Goal: Communication & Community: Answer question/provide support

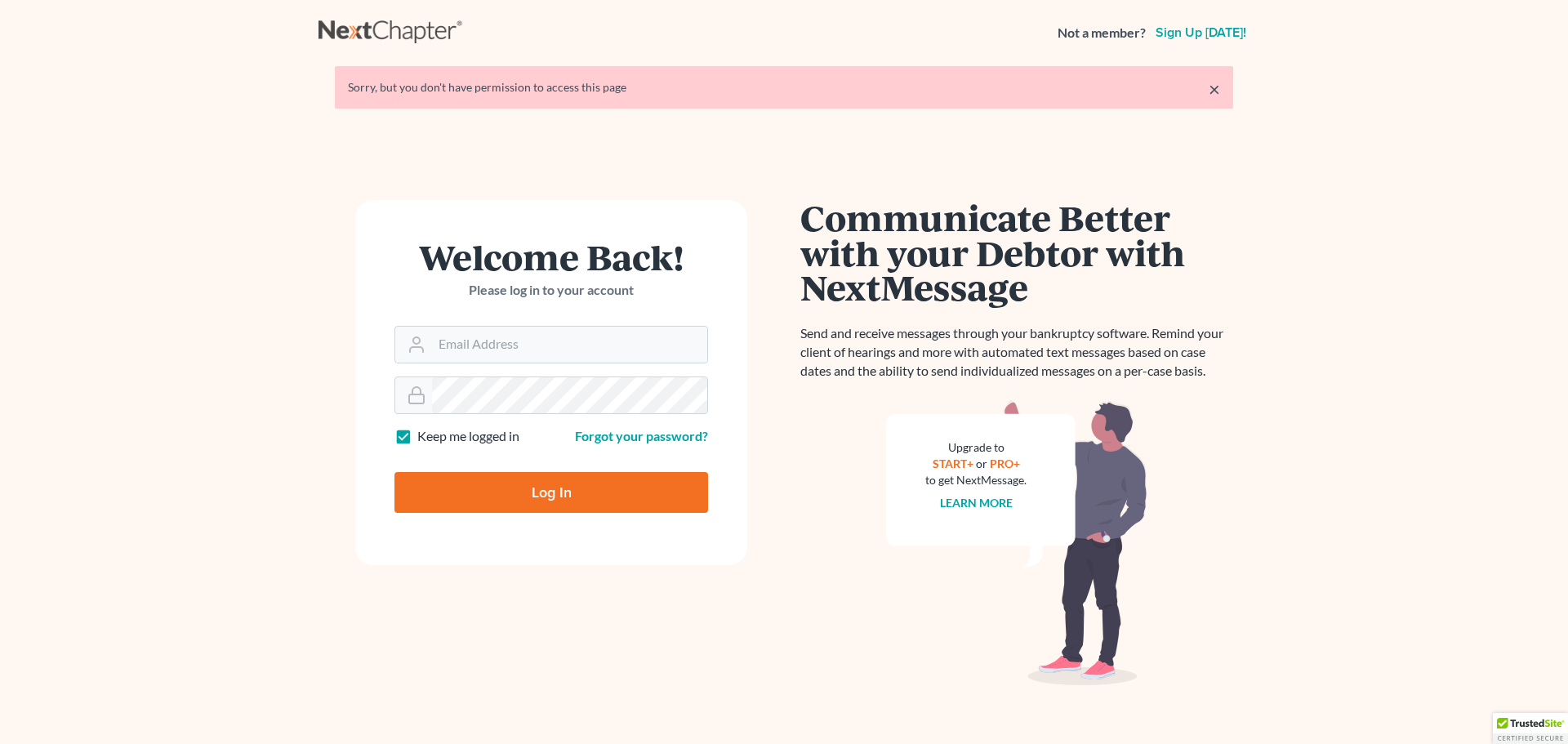
type input "atruran@bayshorebankruptcy.com"
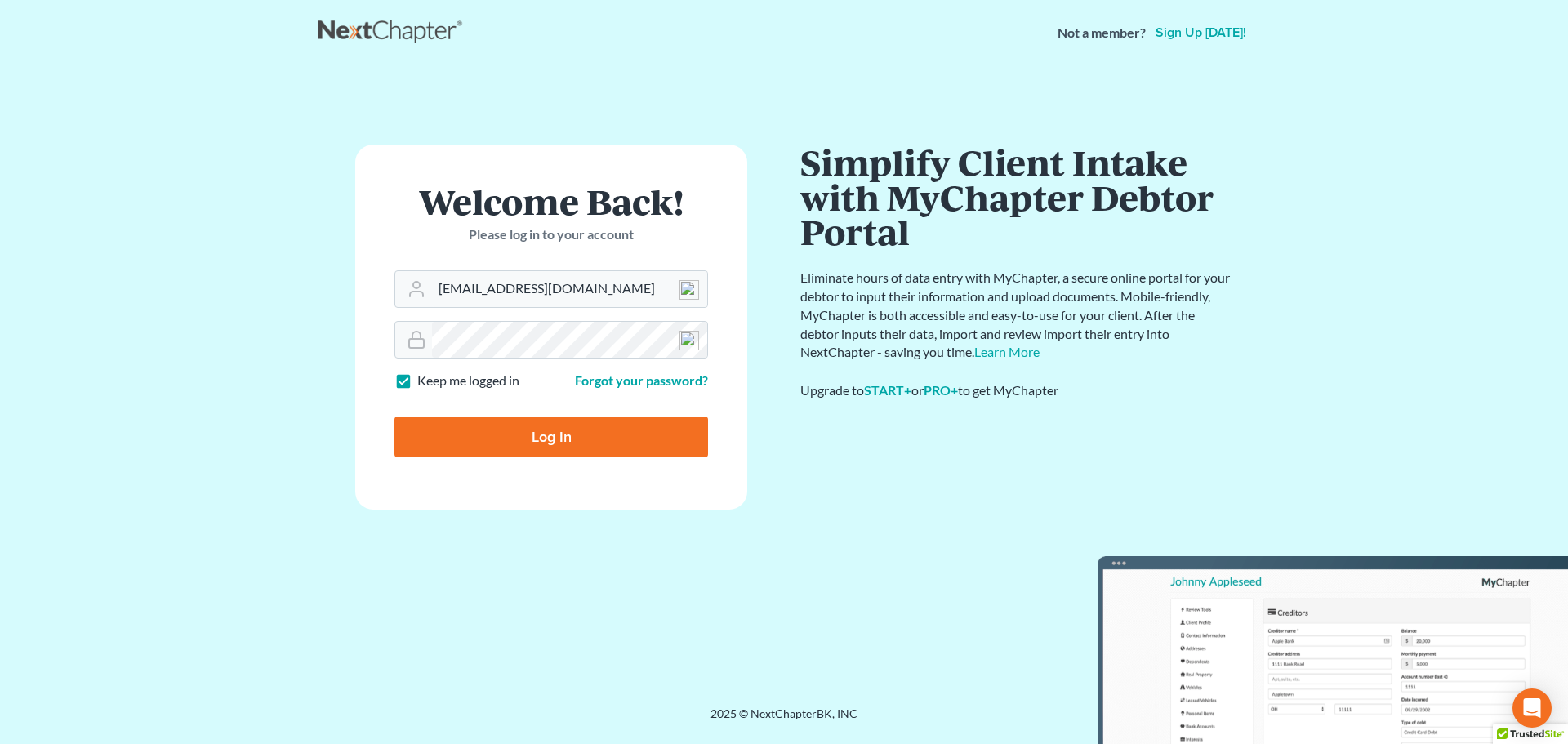
click at [546, 431] on input "Log In" at bounding box center [551, 437] width 314 height 41
type input "Thinking..."
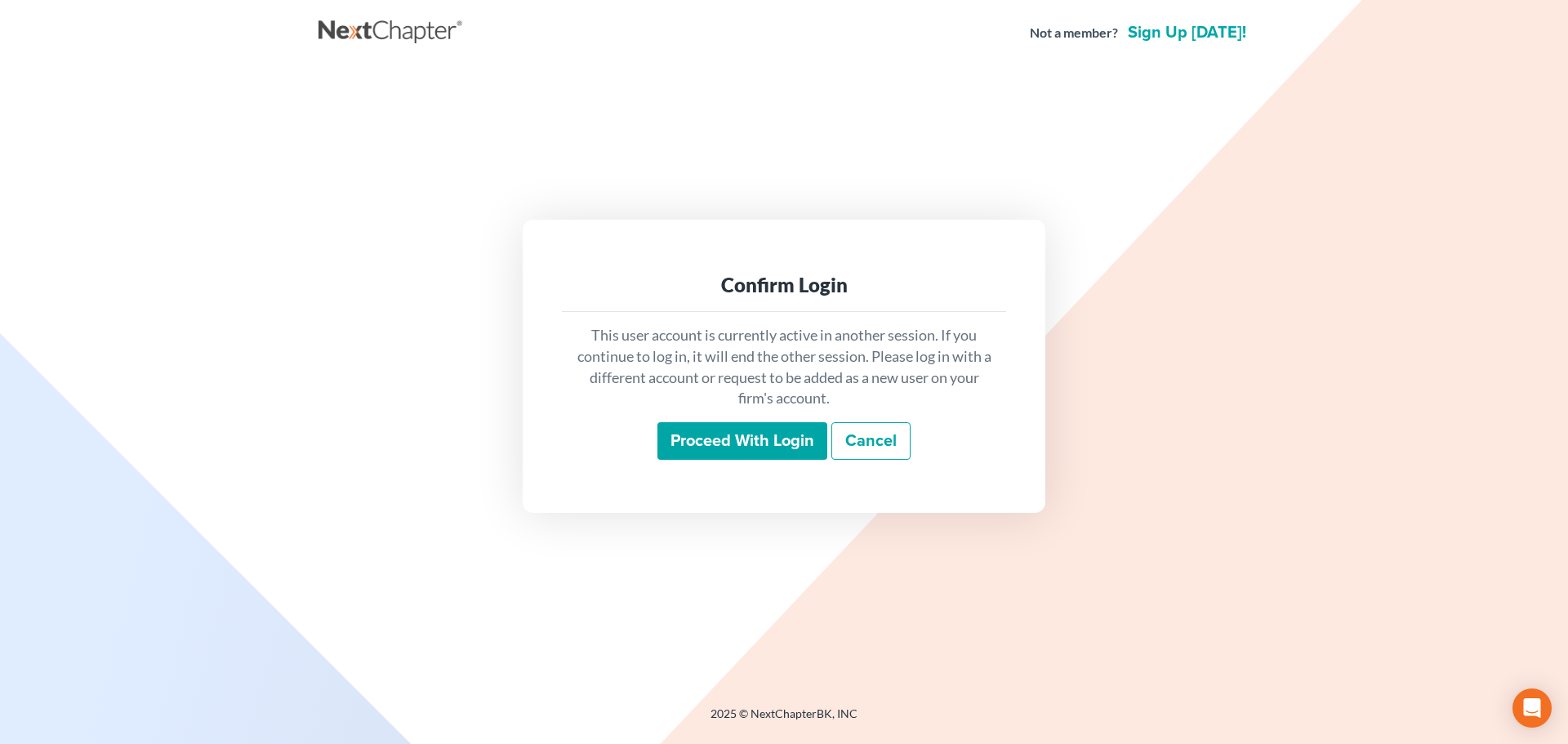
click at [761, 444] on input "Proceed with login" at bounding box center [743, 440] width 169 height 38
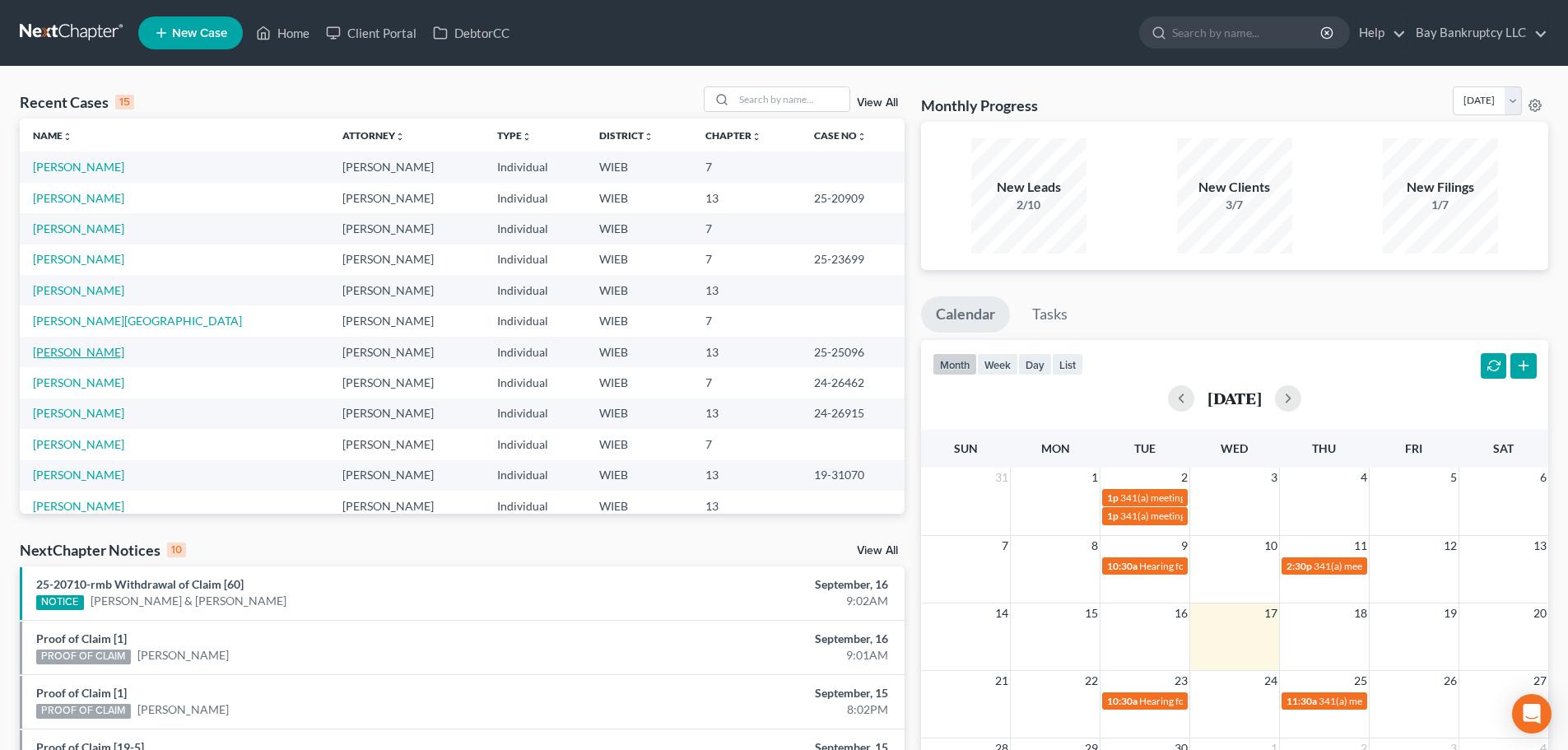
click at [119, 346] on link "[PERSON_NAME]" at bounding box center [78, 352] width 92 height 14
select select "2"
select select "0"
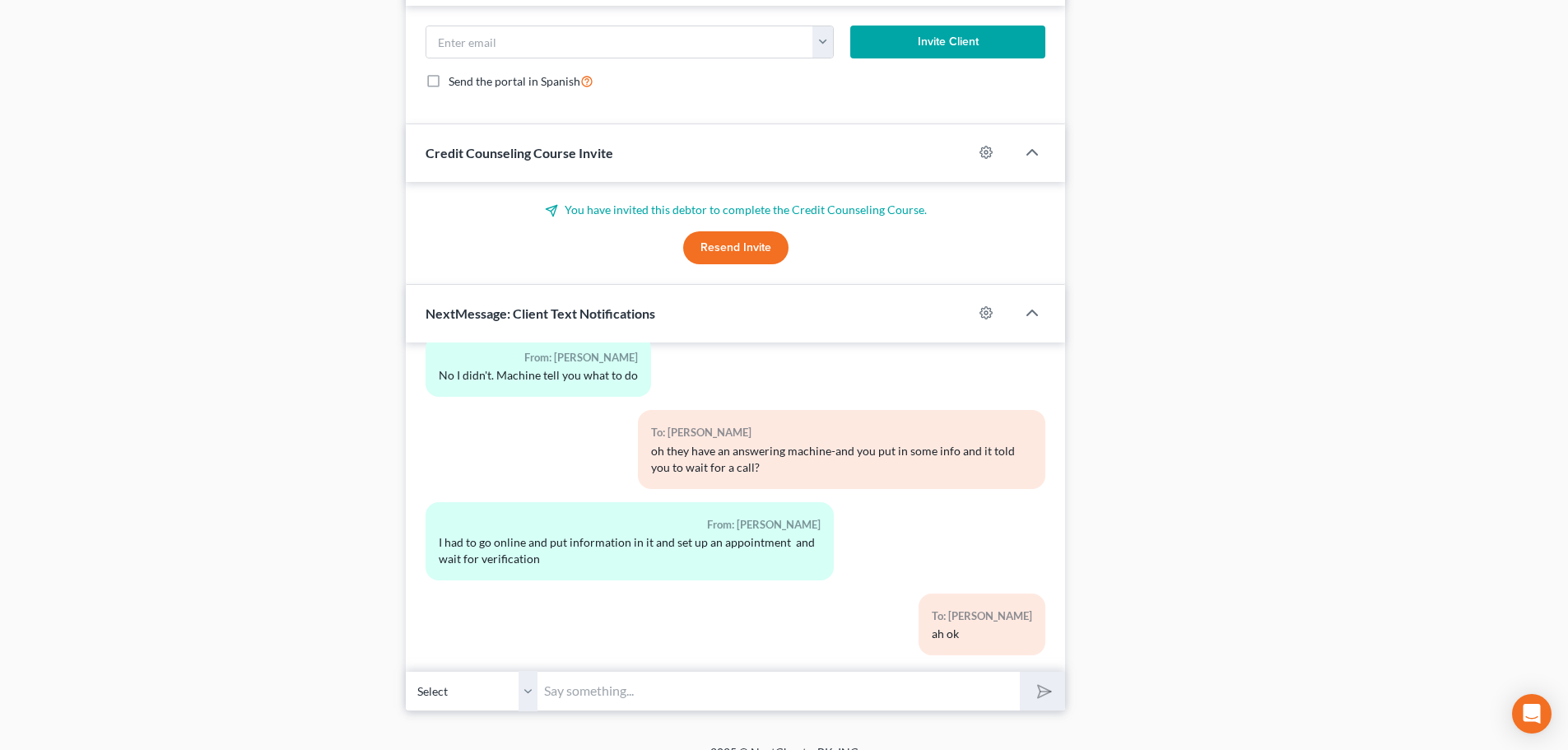
scroll to position [1435, 0]
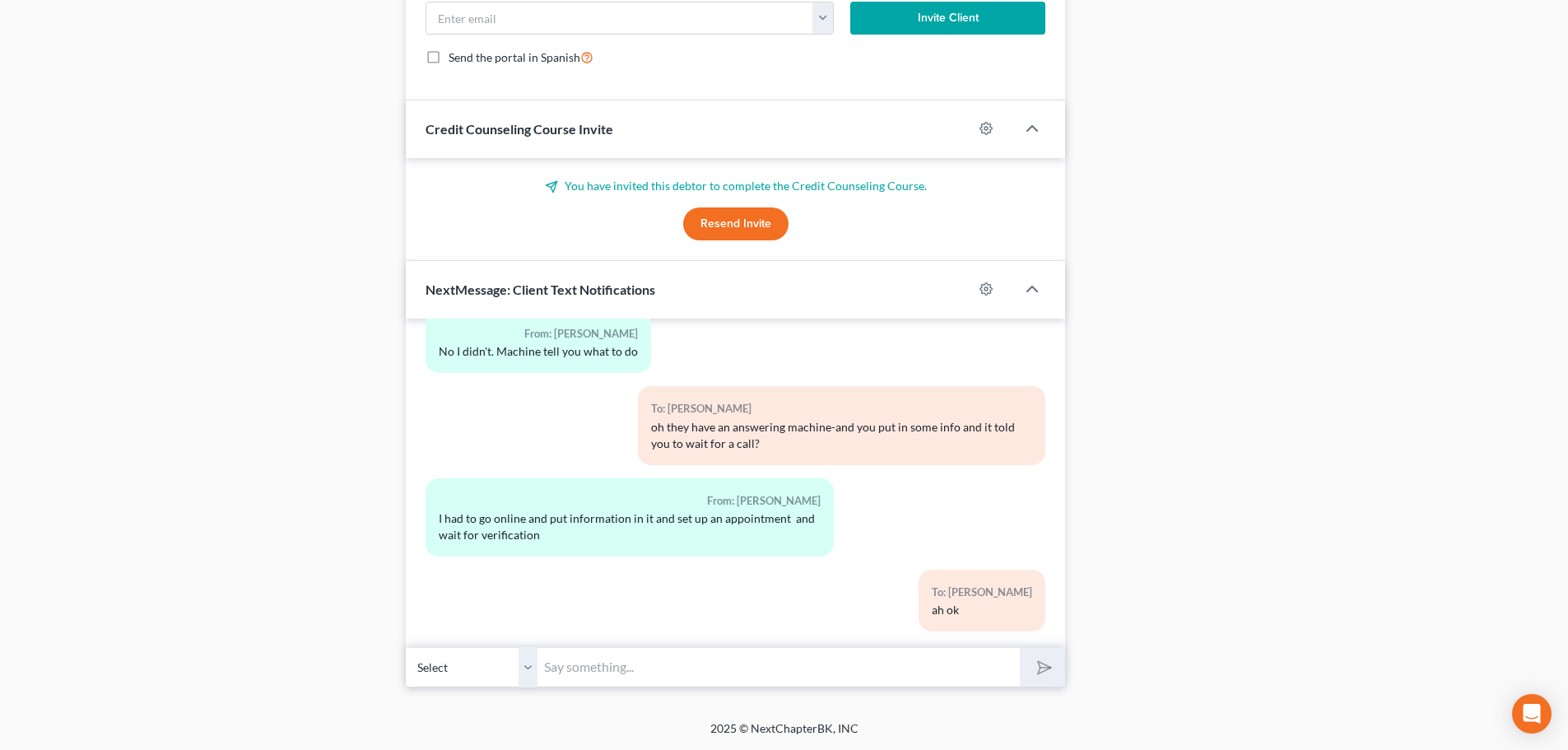
click at [654, 677] on input "text" at bounding box center [778, 667] width 482 height 40
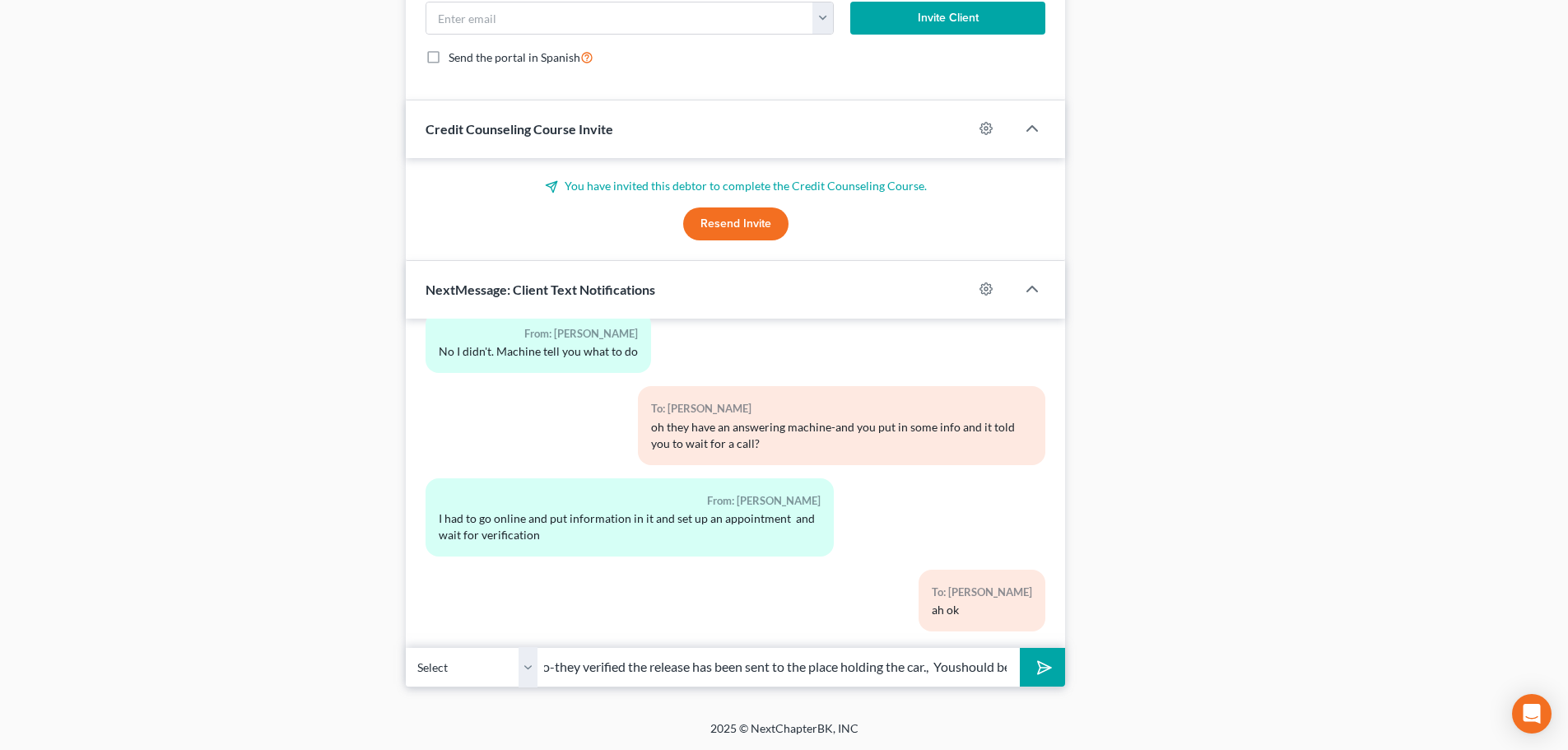
scroll to position [0, 239]
click at [956, 665] on input "Hi [PERSON_NAME], I talked to the car co-they verified the release has been sen…" at bounding box center [778, 667] width 482 height 40
type input "Hi [PERSON_NAME], I talked to the car co-they verified the release has been sen…"
click at [1049, 663] on icon "submit" at bounding box center [1042, 666] width 23 height 23
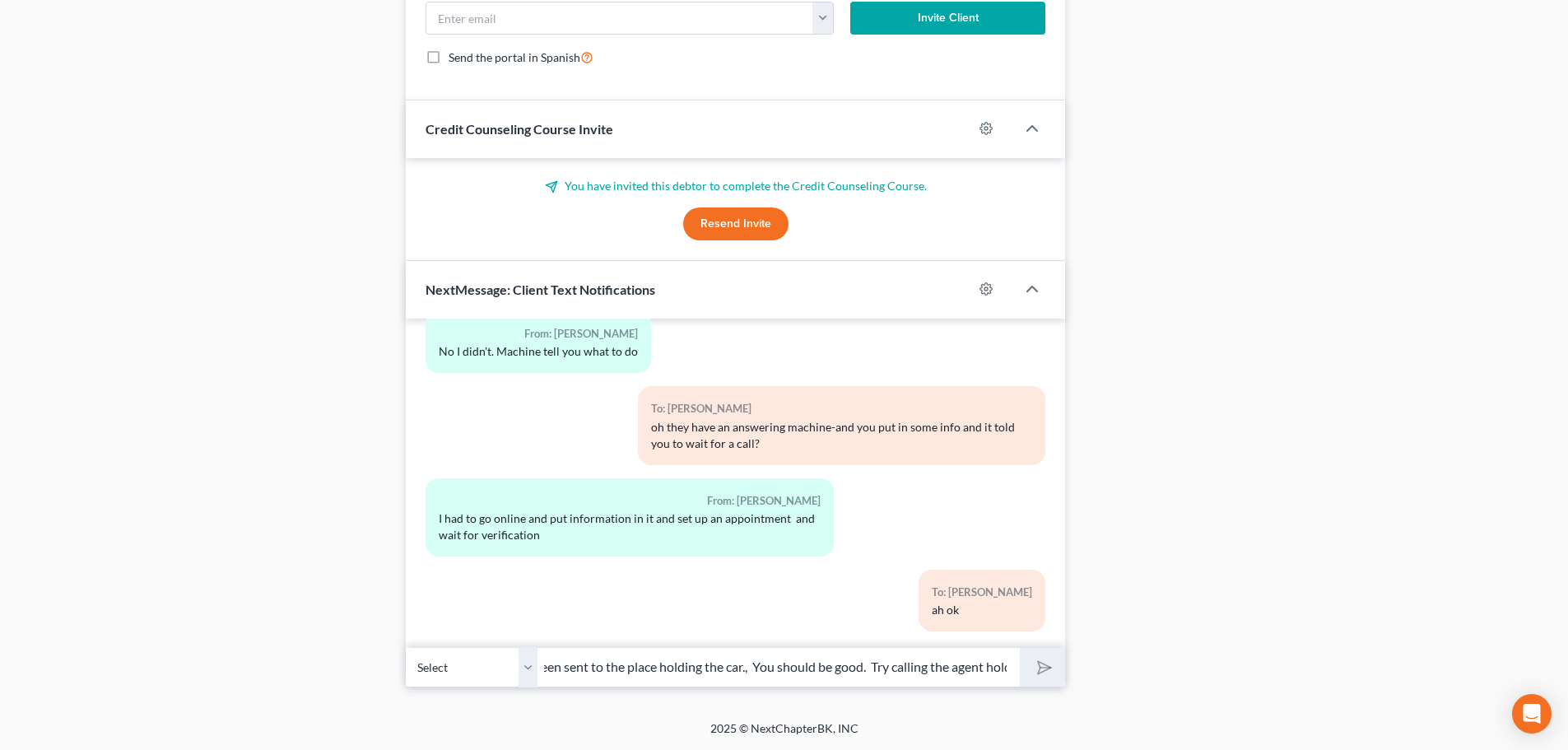
scroll to position [0, 0]
click at [818, 672] on input "text" at bounding box center [778, 667] width 482 height 40
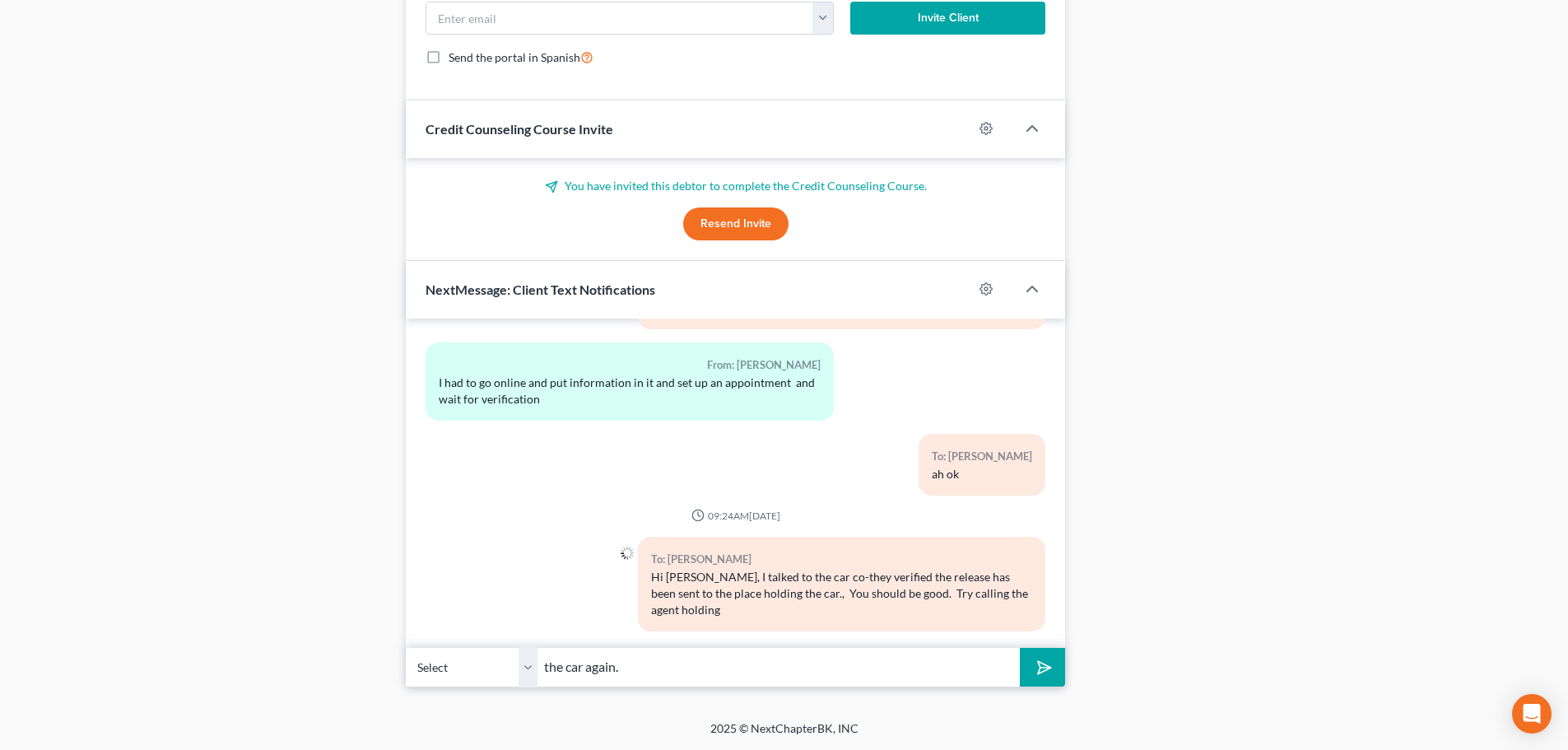
type input "the car again."
click at [1033, 665] on icon "submit" at bounding box center [1042, 666] width 23 height 23
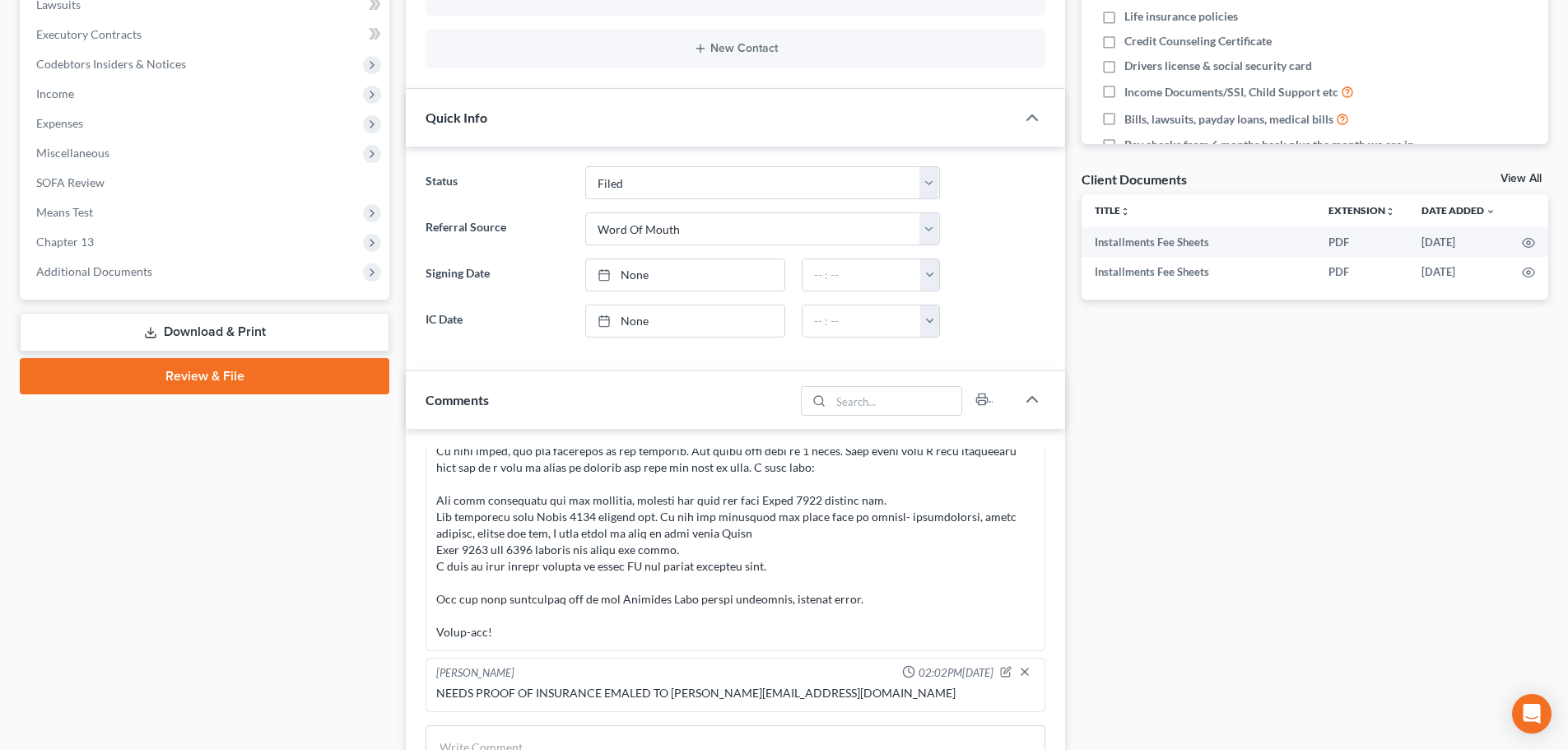
scroll to position [0, 0]
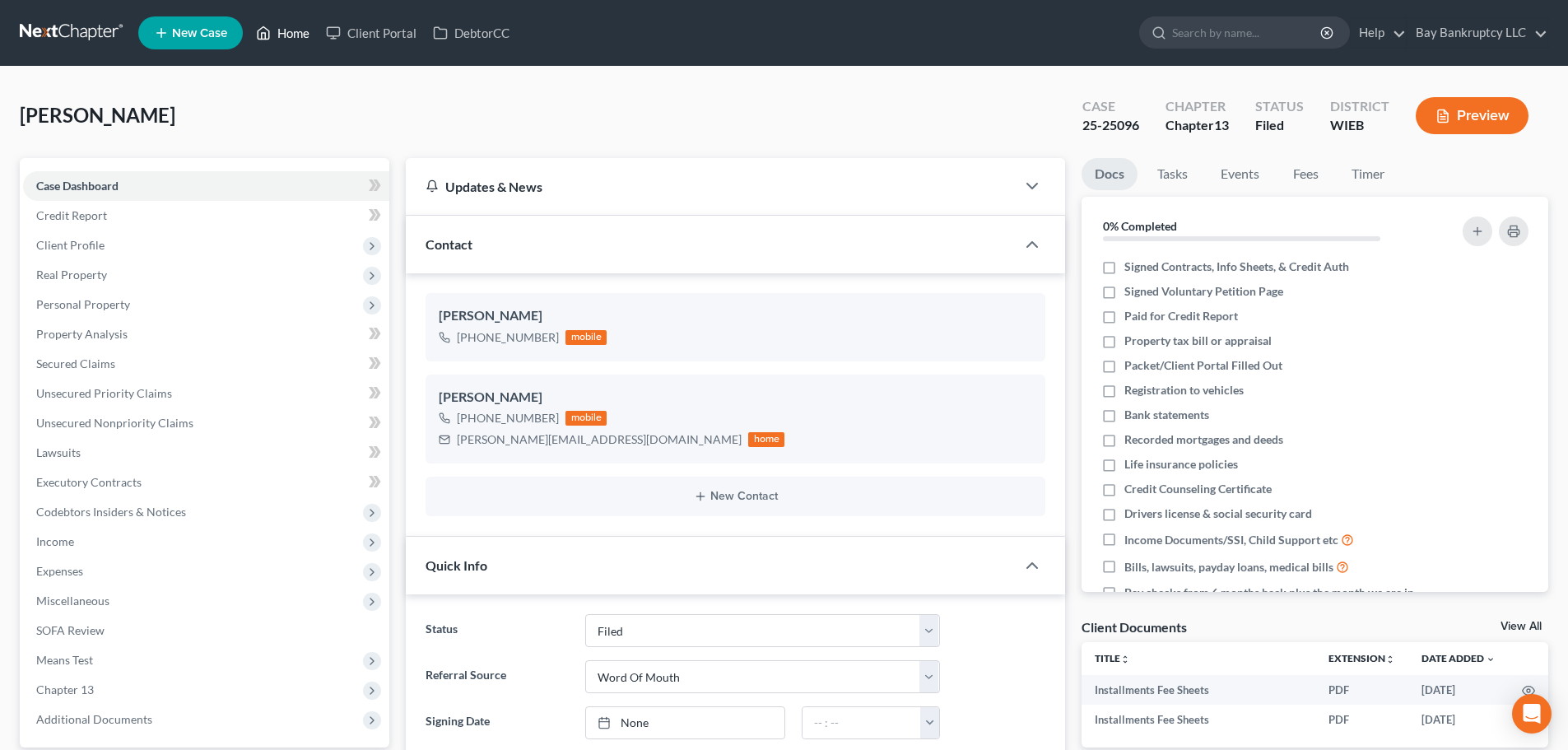
drag, startPoint x: 283, startPoint y: 32, endPoint x: 833, endPoint y: 135, distance: 559.6
click at [283, 32] on link "Home" at bounding box center [282, 33] width 70 height 30
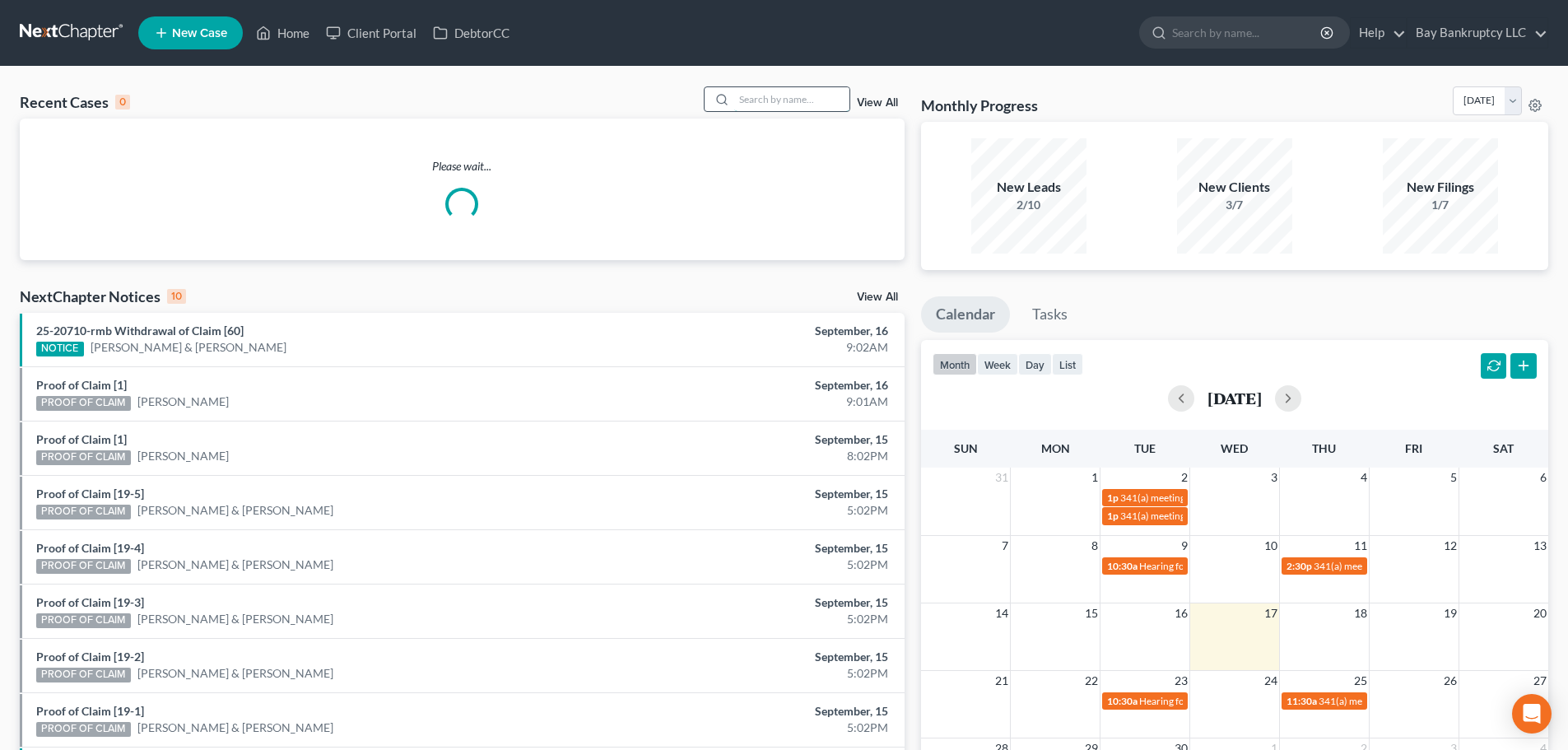
click at [791, 107] on input "search" at bounding box center [791, 99] width 115 height 24
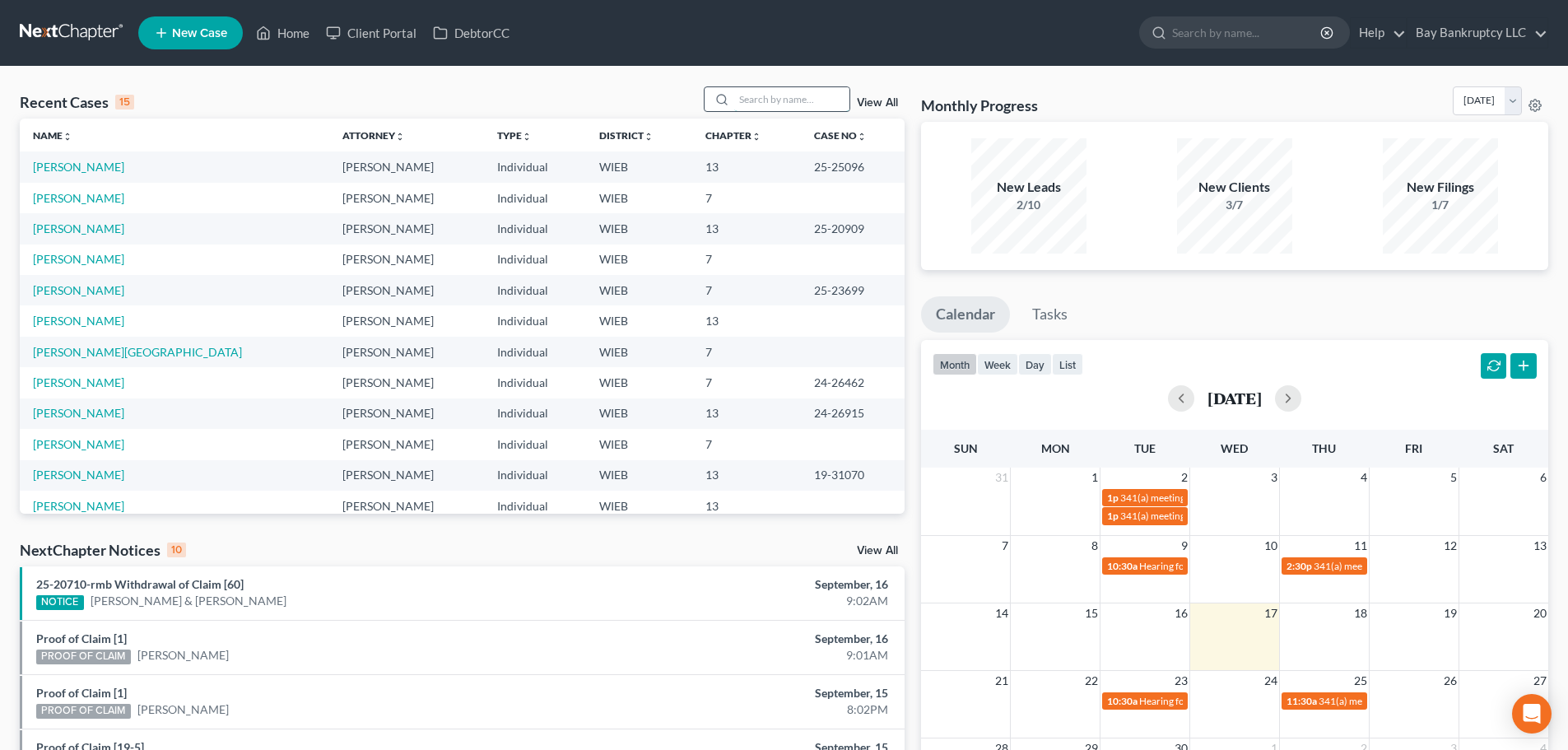
type input "f"
type input "devondra"
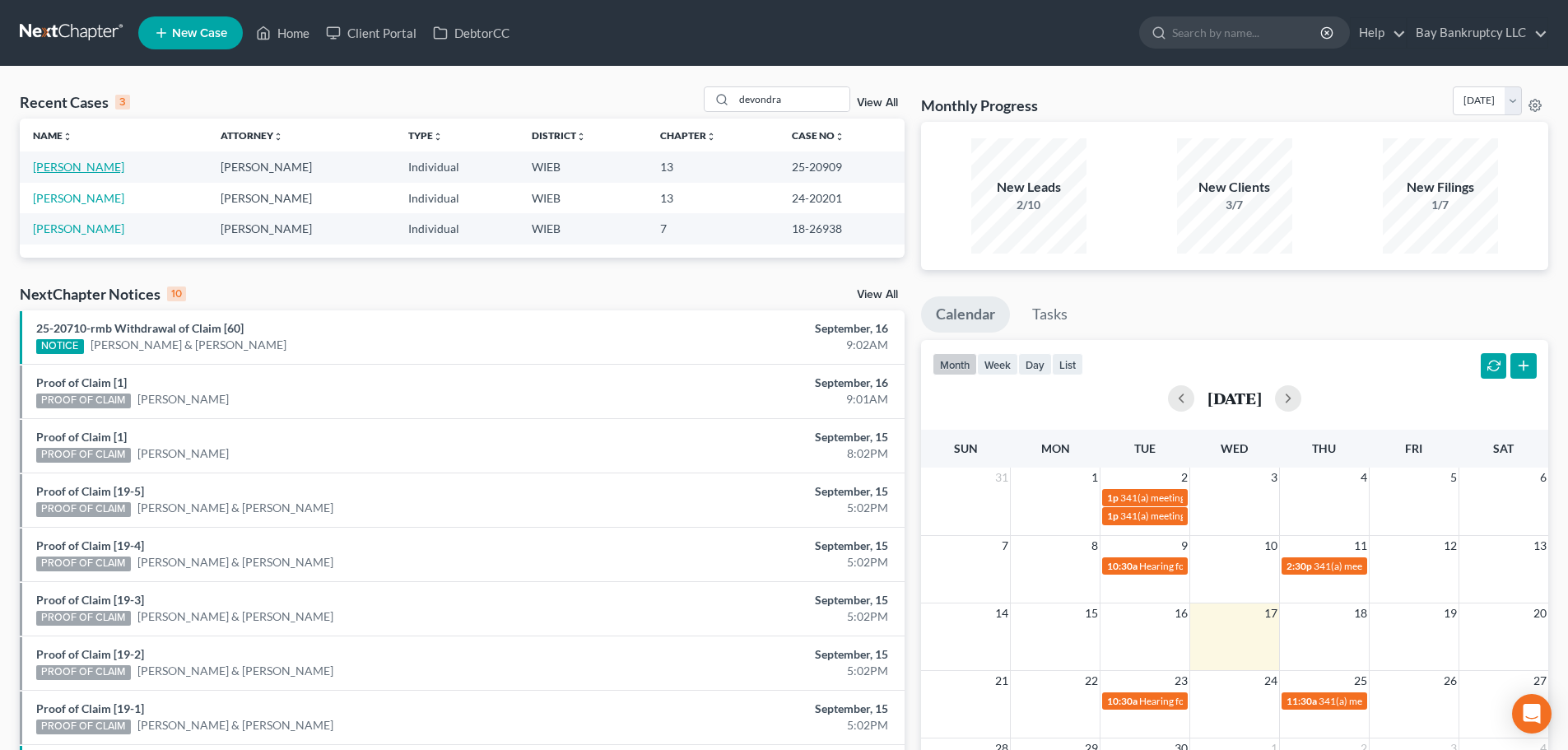
click at [57, 159] on link "[PERSON_NAME]" at bounding box center [78, 166] width 92 height 14
select select "2"
select select "1"
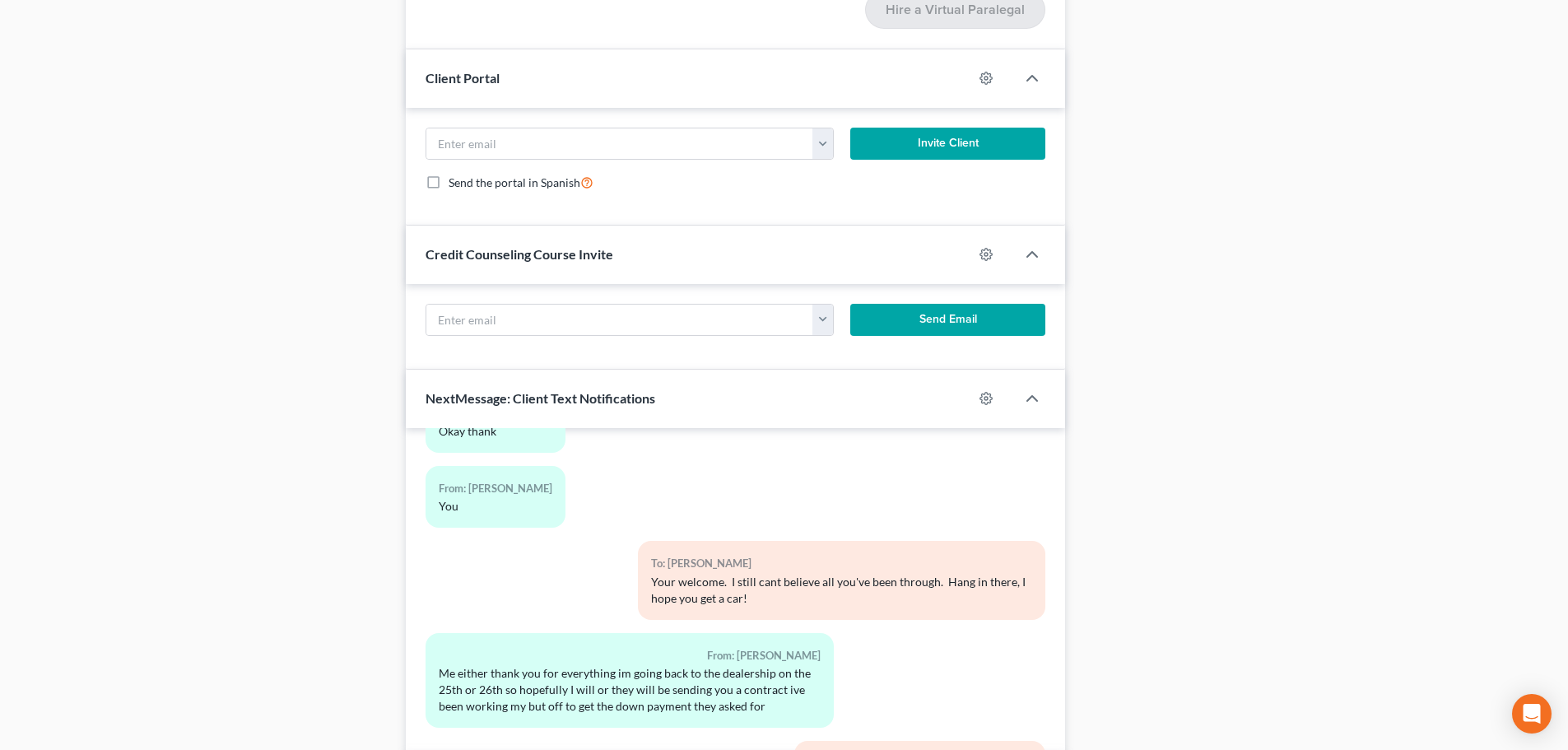
scroll to position [2254, 0]
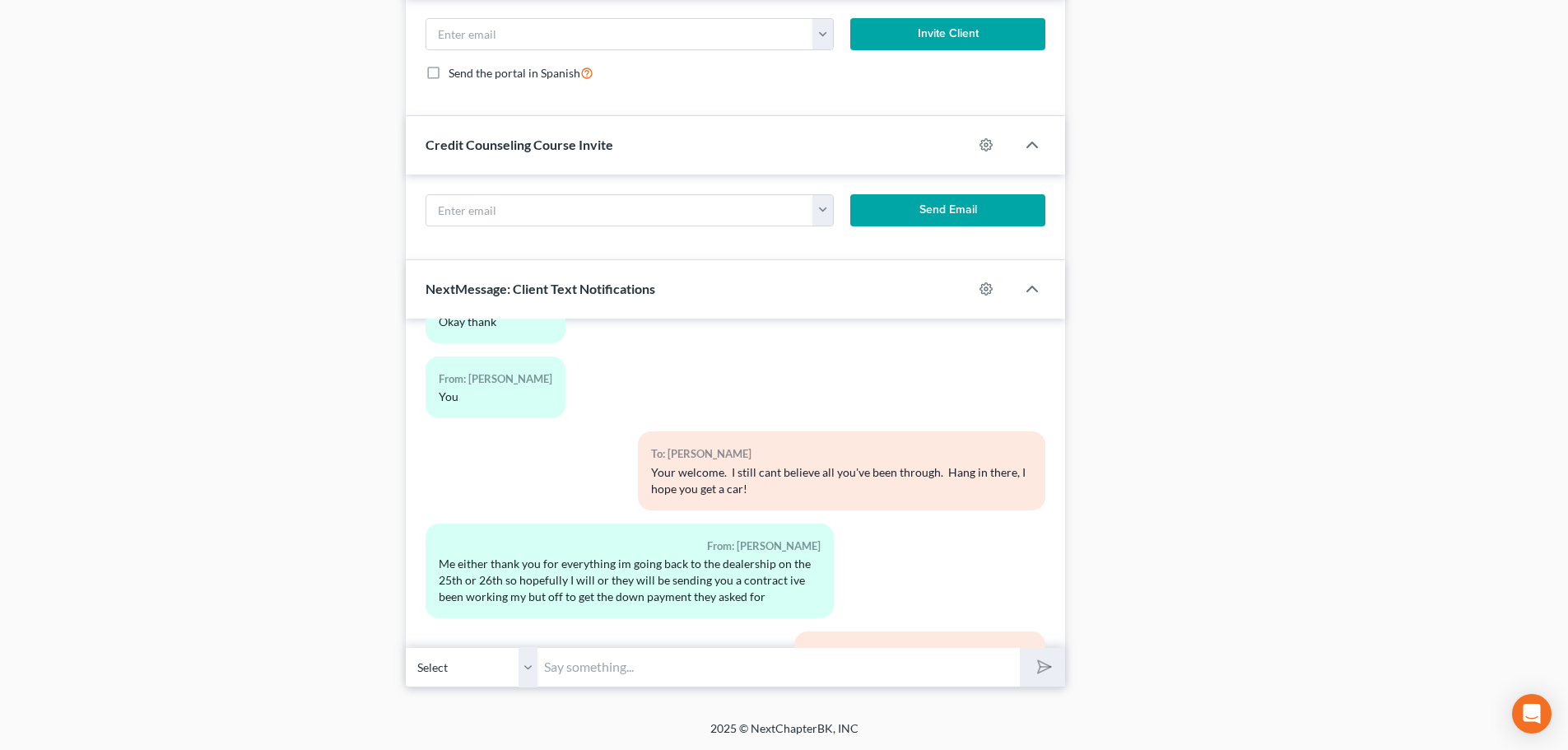
click at [617, 665] on input "text" at bounding box center [778, 667] width 482 height 40
type input "yes, I will let them know."
click at [1031, 666] on icon "submit" at bounding box center [1042, 666] width 23 height 23
